Goal: Task Accomplishment & Management: Use online tool/utility

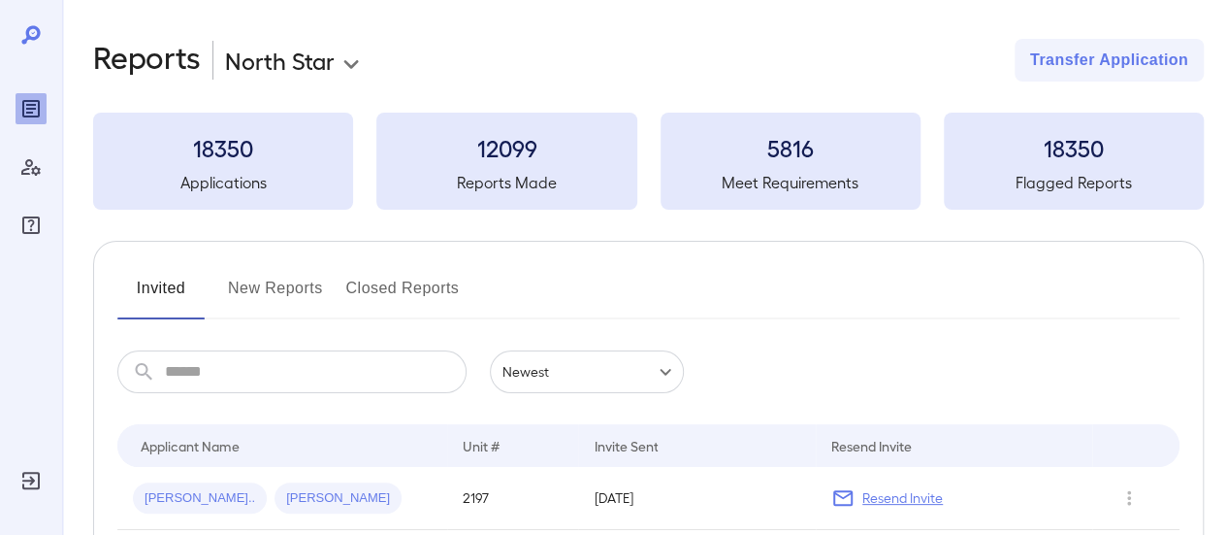
click at [246, 286] on button "New Reports" at bounding box center [275, 296] width 95 height 47
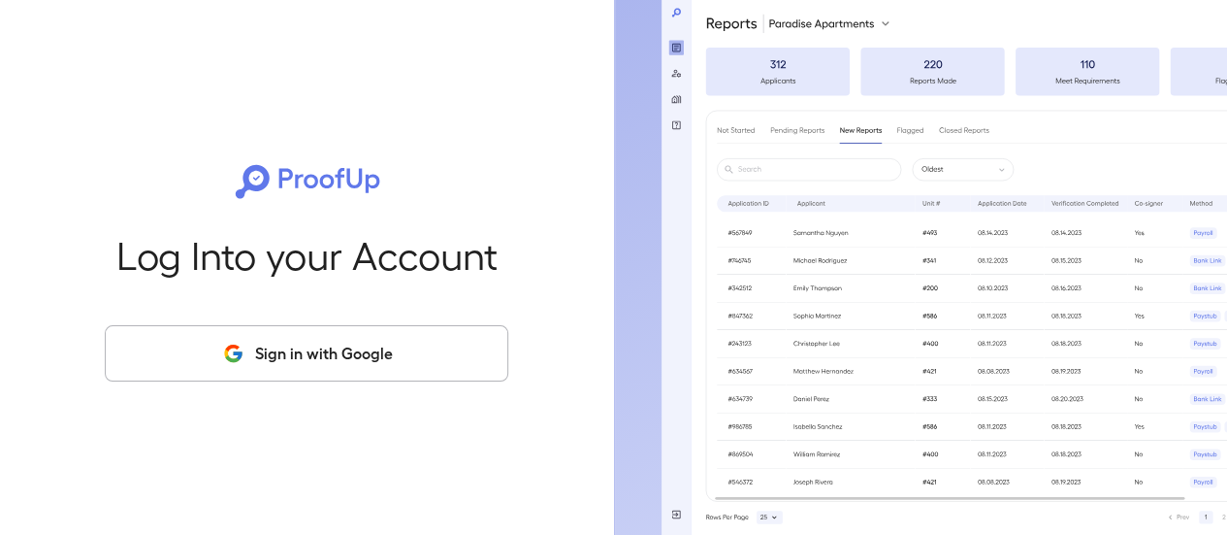
click at [397, 349] on button "Sign in with Google" at bounding box center [307, 353] width 404 height 56
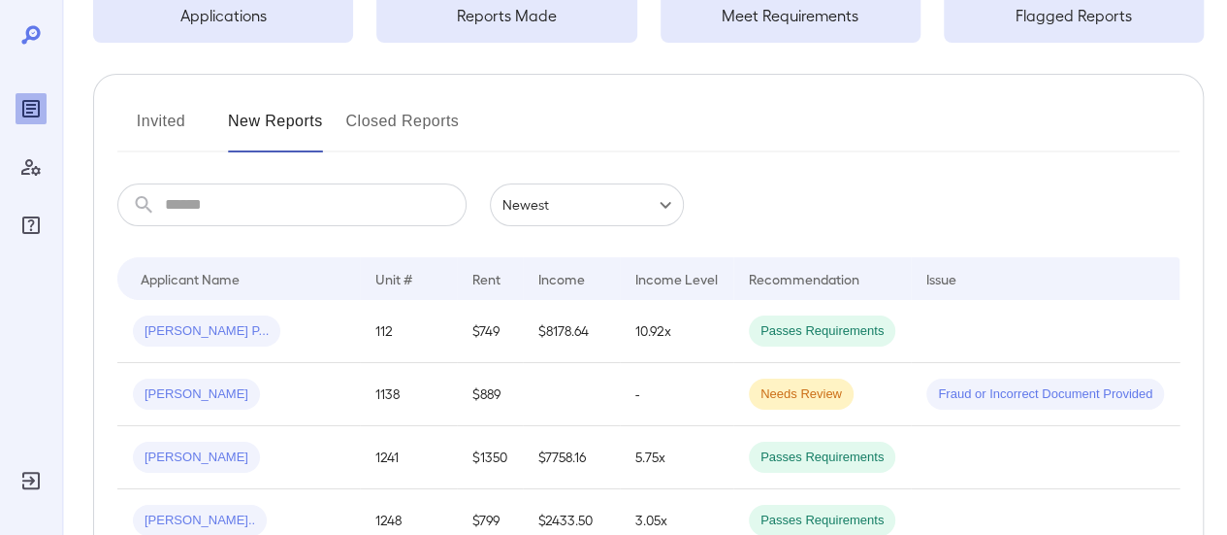
scroll to position [194, 0]
